Goal: Transaction & Acquisition: Purchase product/service

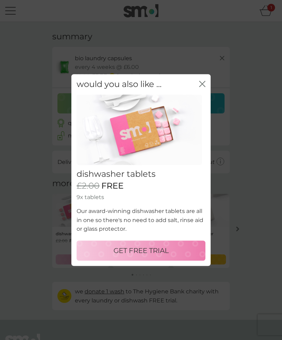
click at [109, 251] on div "GET FREE TRIAL" at bounding box center [140, 250] width 115 height 11
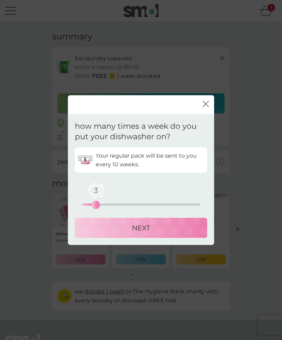
click at [105, 228] on div "NEXT" at bounding box center [141, 227] width 118 height 11
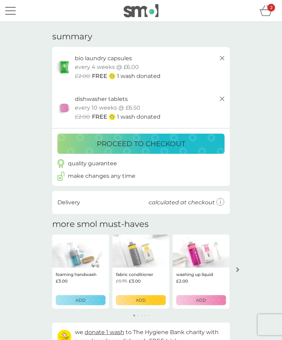
click at [211, 135] on button "proceed to checkout" at bounding box center [140, 144] width 167 height 20
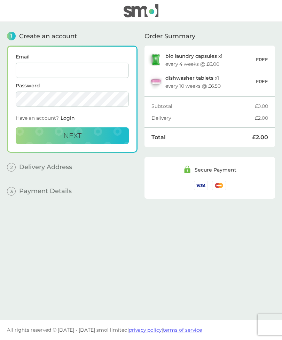
click at [147, 13] on img at bounding box center [140, 10] width 35 height 13
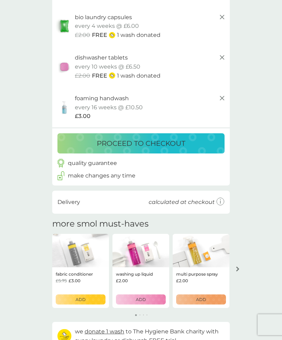
scroll to position [100, 0]
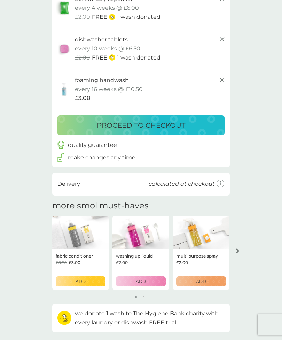
click at [76, 276] on button "ADD" at bounding box center [81, 281] width 50 height 10
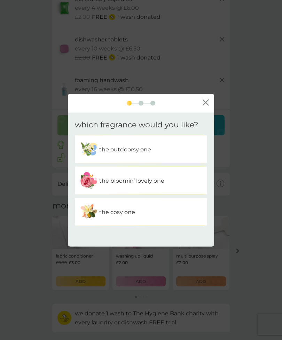
click at [93, 189] on img at bounding box center [88, 180] width 17 height 17
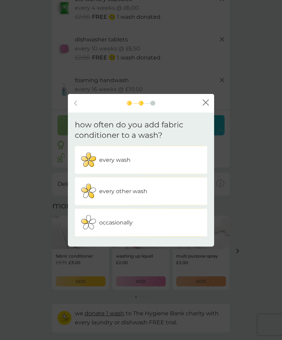
click at [102, 164] on p "every wash" at bounding box center [114, 159] width 31 height 9
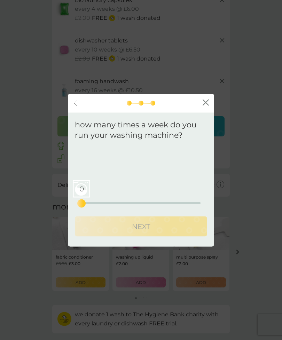
scroll to position [99, 0]
click at [77, 208] on div "Your regular pack will be sent to you every . 0 0 12.5 25" at bounding box center [141, 177] width 132 height 62
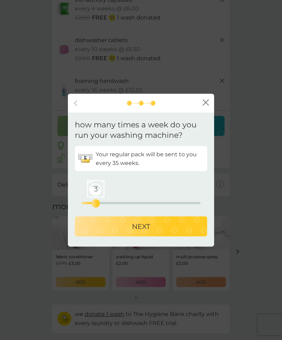
click at [98, 232] on div "NEXT" at bounding box center [141, 226] width 118 height 11
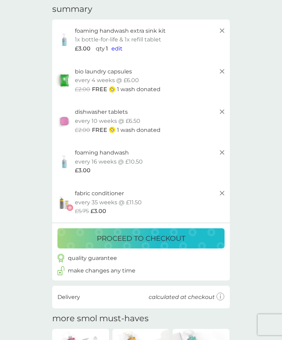
scroll to position [38, 0]
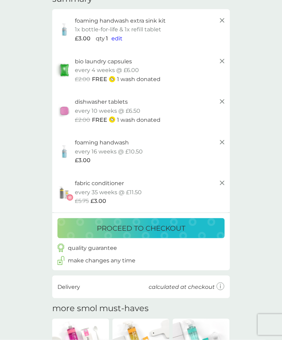
click at [115, 223] on p "proceed to checkout" at bounding box center [141, 228] width 88 height 11
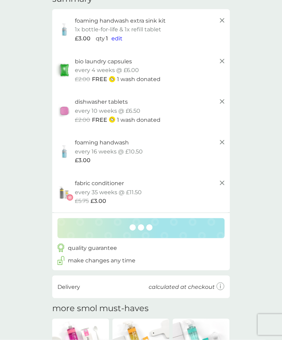
scroll to position [38, 0]
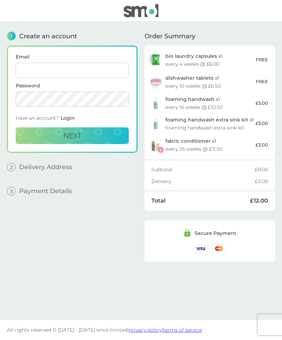
click at [28, 73] on input "Email" at bounding box center [72, 70] width 113 height 15
type input "lorkrose2024@gmail.com"
click at [47, 137] on button "Next" at bounding box center [72, 135] width 113 height 17
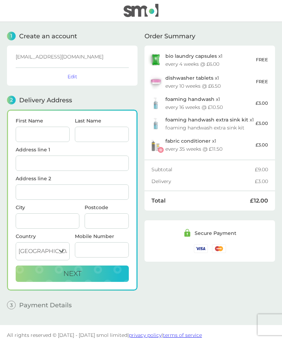
click at [21, 138] on input "First Name" at bounding box center [43, 134] width 54 height 15
type input "Andrew"
click at [90, 134] on input "Last Name" at bounding box center [102, 134] width 54 height 15
type input "Spridgens"
type input "6 Gordon Lodge"
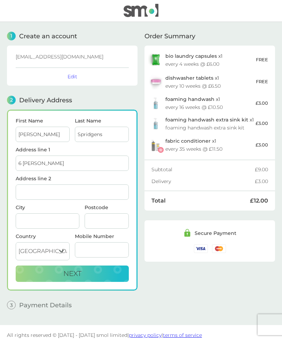
type input "East Cowes"
type input "Po32 6jh"
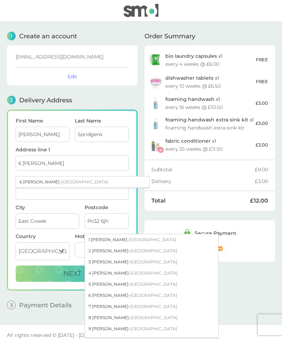
click at [16, 199] on input "Address line 2" at bounding box center [72, 191] width 113 height 15
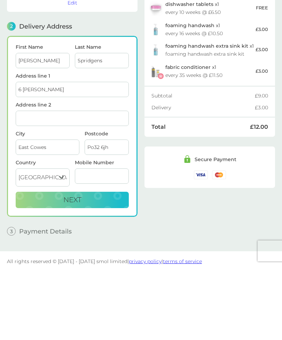
click at [90, 242] on input "Mobile Number" at bounding box center [102, 249] width 54 height 15
type input "07496083739"
click at [54, 265] on button "Next" at bounding box center [72, 273] width 113 height 17
checkbox input "true"
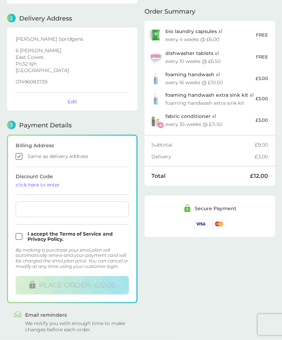
scroll to position [82, 0]
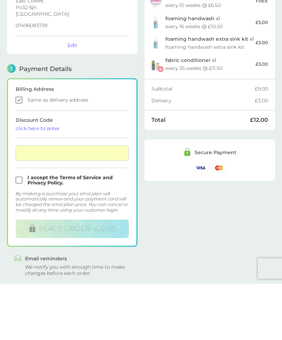
click at [20, 231] on input "checkbox" at bounding box center [72, 236] width 113 height 10
checkbox input "true"
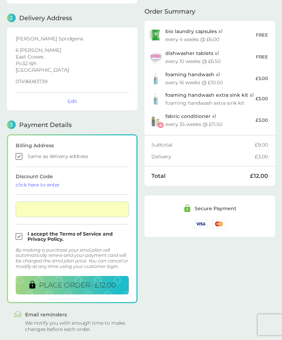
click at [55, 291] on button "PLACE ORDER - £12.00" at bounding box center [72, 285] width 113 height 18
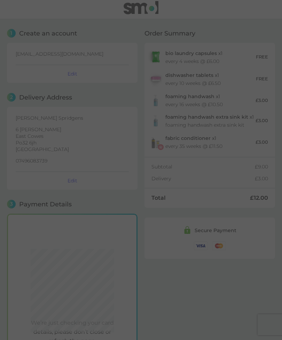
scroll to position [0, 0]
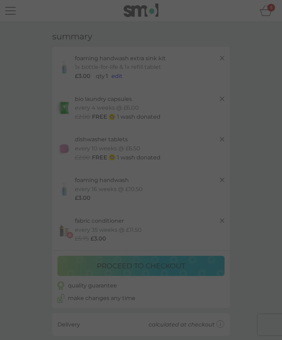
scroll to position [60, 0]
